Goal: Task Accomplishment & Management: Use online tool/utility

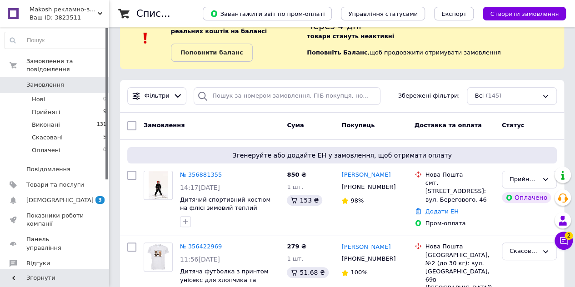
scroll to position [45, 0]
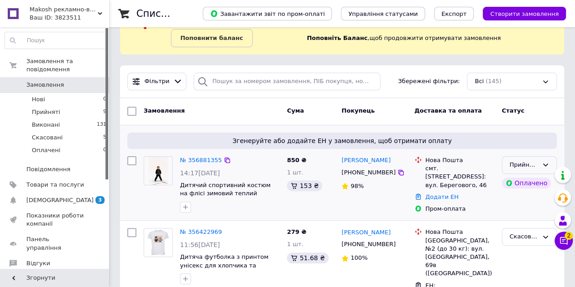
click at [531, 164] on div "Прийнято" at bounding box center [523, 165] width 29 height 10
drag, startPoint x: 487, startPoint y: 153, endPoint x: 479, endPoint y: 155, distance: 7.6
click at [486, 153] on div "Нова Пошта смт. [STREET_ADDRESS]: вул. Берегового, 46 Додати ЕН Пром-оплата" at bounding box center [454, 185] width 87 height 65
click at [201, 159] on link "№ 356881355" at bounding box center [201, 160] width 42 height 7
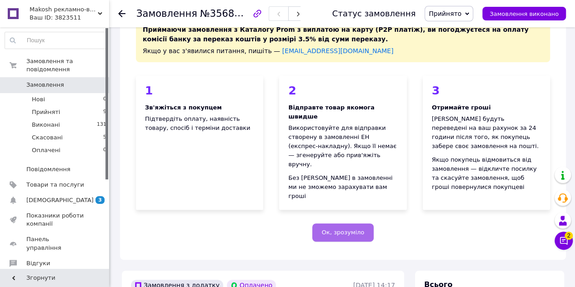
scroll to position [91, 0]
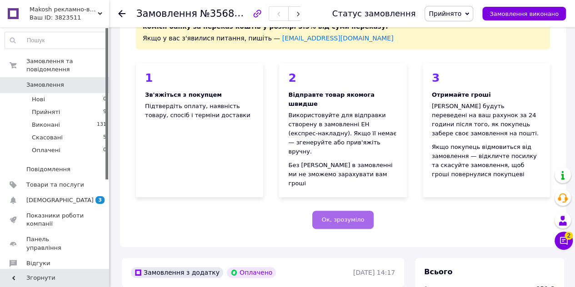
click at [346, 216] on span "Ок, зрозуміло" at bounding box center [343, 219] width 43 height 7
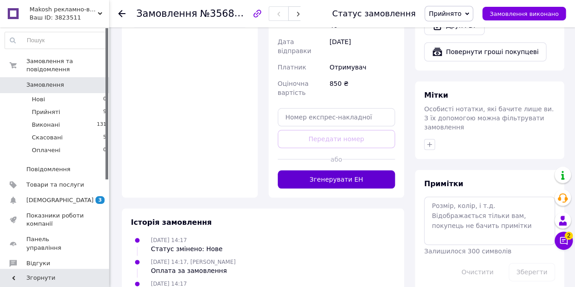
scroll to position [409, 0]
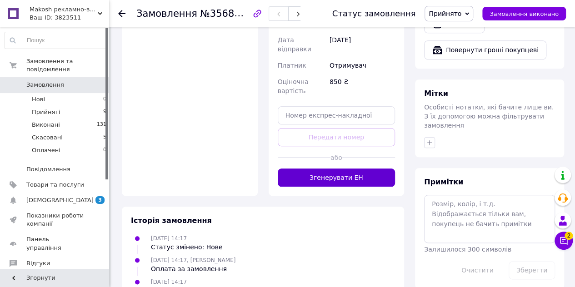
click at [333, 169] on button "Згенерувати ЕН" at bounding box center [337, 178] width 118 height 18
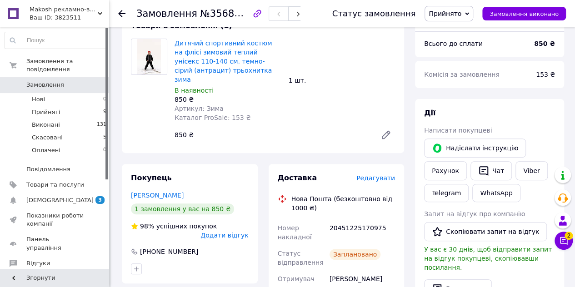
scroll to position [0, 0]
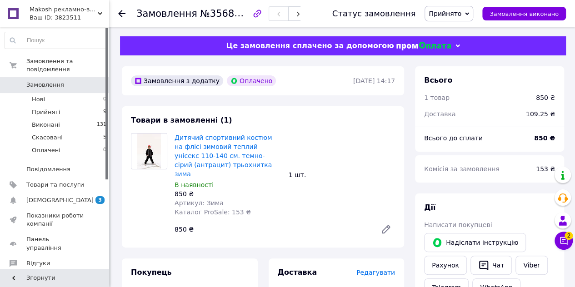
click at [41, 81] on span "Замовлення" at bounding box center [45, 85] width 38 height 8
